Goal: Information Seeking & Learning: Learn about a topic

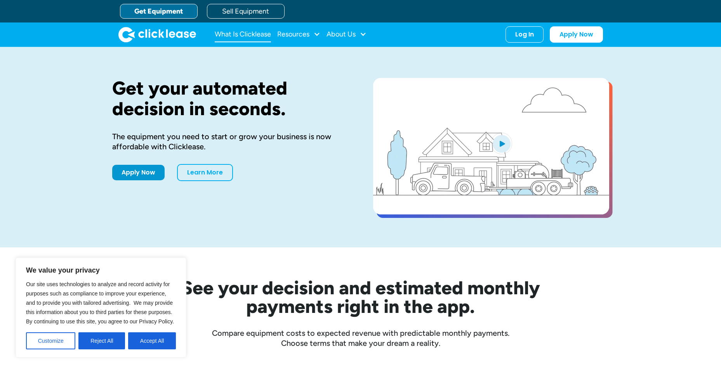
click at [257, 39] on link "What Is Clicklease" at bounding box center [243, 35] width 56 height 16
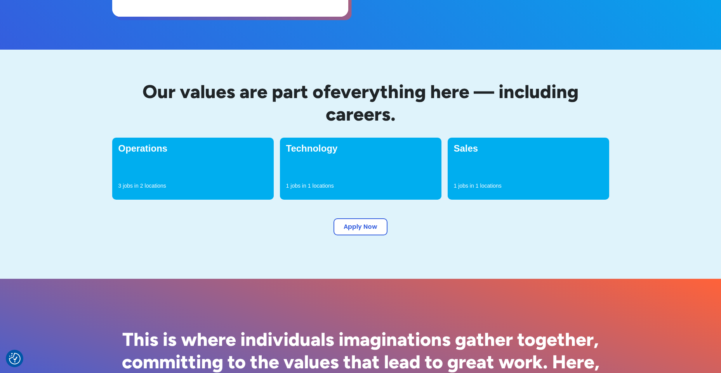
scroll to position [199, 0]
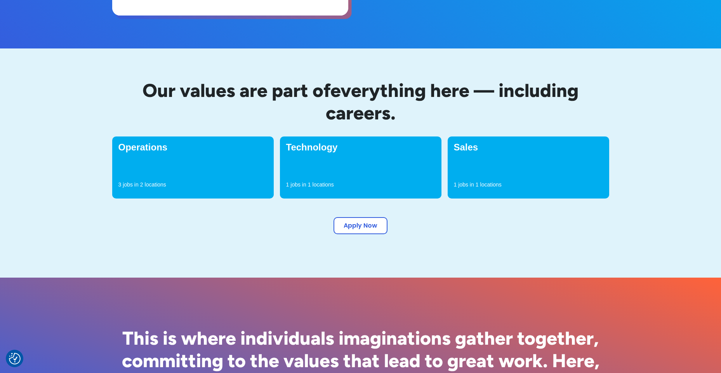
click at [471, 148] on h4 "Sales" at bounding box center [528, 147] width 149 height 9
click at [492, 175] on div "Sales 1 jobs in 1 locations" at bounding box center [528, 168] width 161 height 62
click at [166, 157] on div "Operations 3 jobs in 2 locations" at bounding box center [192, 168] width 161 height 62
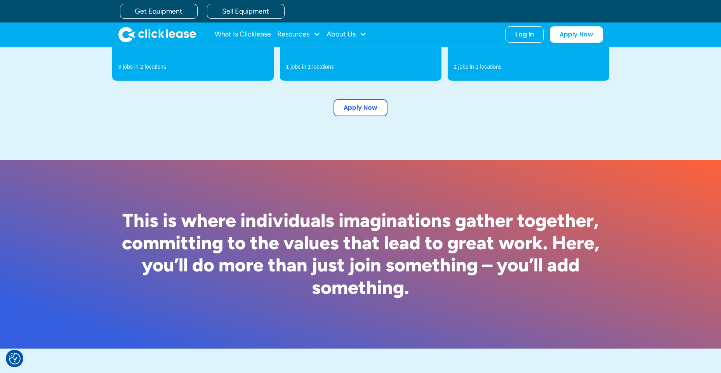
scroll to position [299, 0]
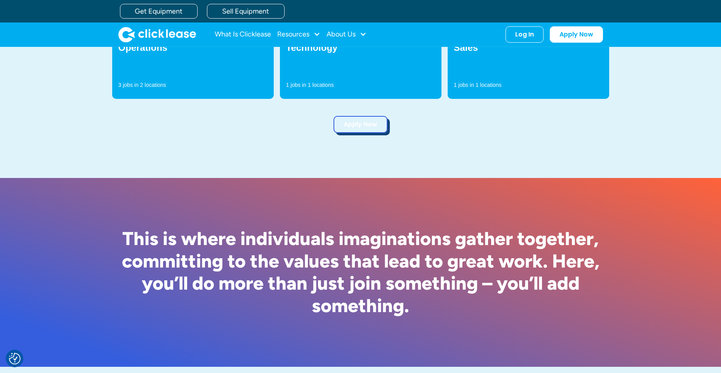
click at [375, 125] on link "Apply Now" at bounding box center [360, 124] width 54 height 17
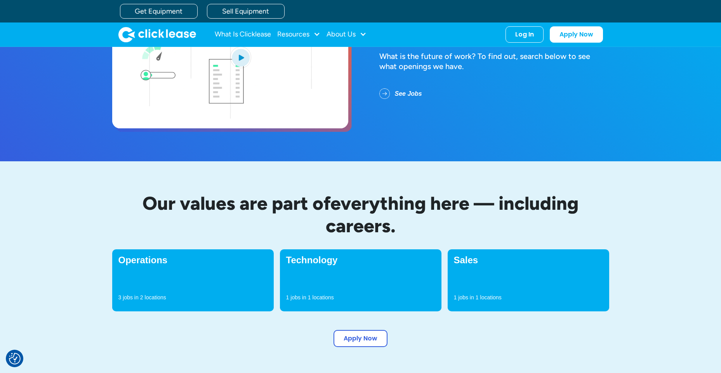
scroll to position [50, 0]
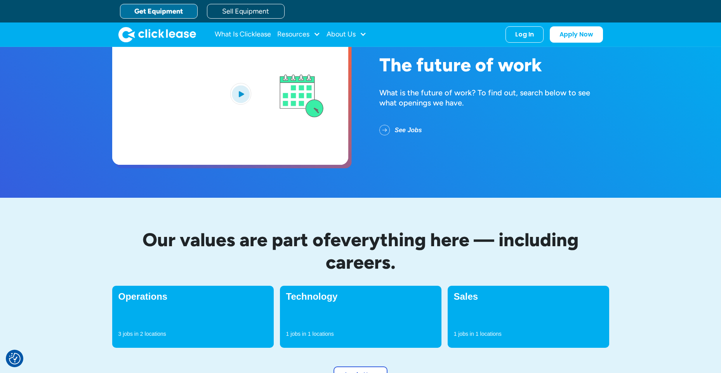
click at [161, 11] on link "Get Equipment" at bounding box center [159, 11] width 78 height 15
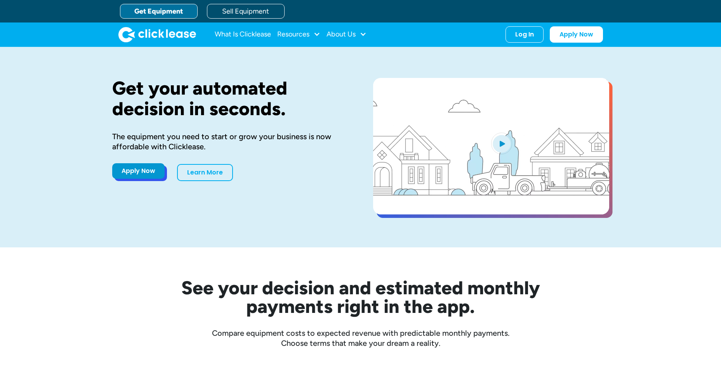
click at [140, 172] on link "Apply Now" at bounding box center [138, 171] width 52 height 16
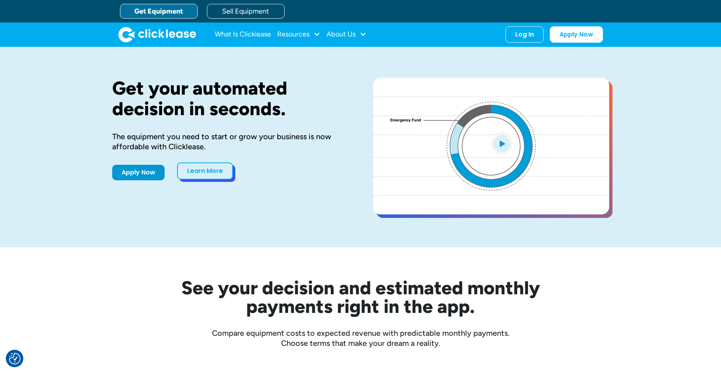
click at [204, 176] on link "Learn More" at bounding box center [205, 171] width 56 height 17
